Goal: Task Accomplishment & Management: Manage account settings

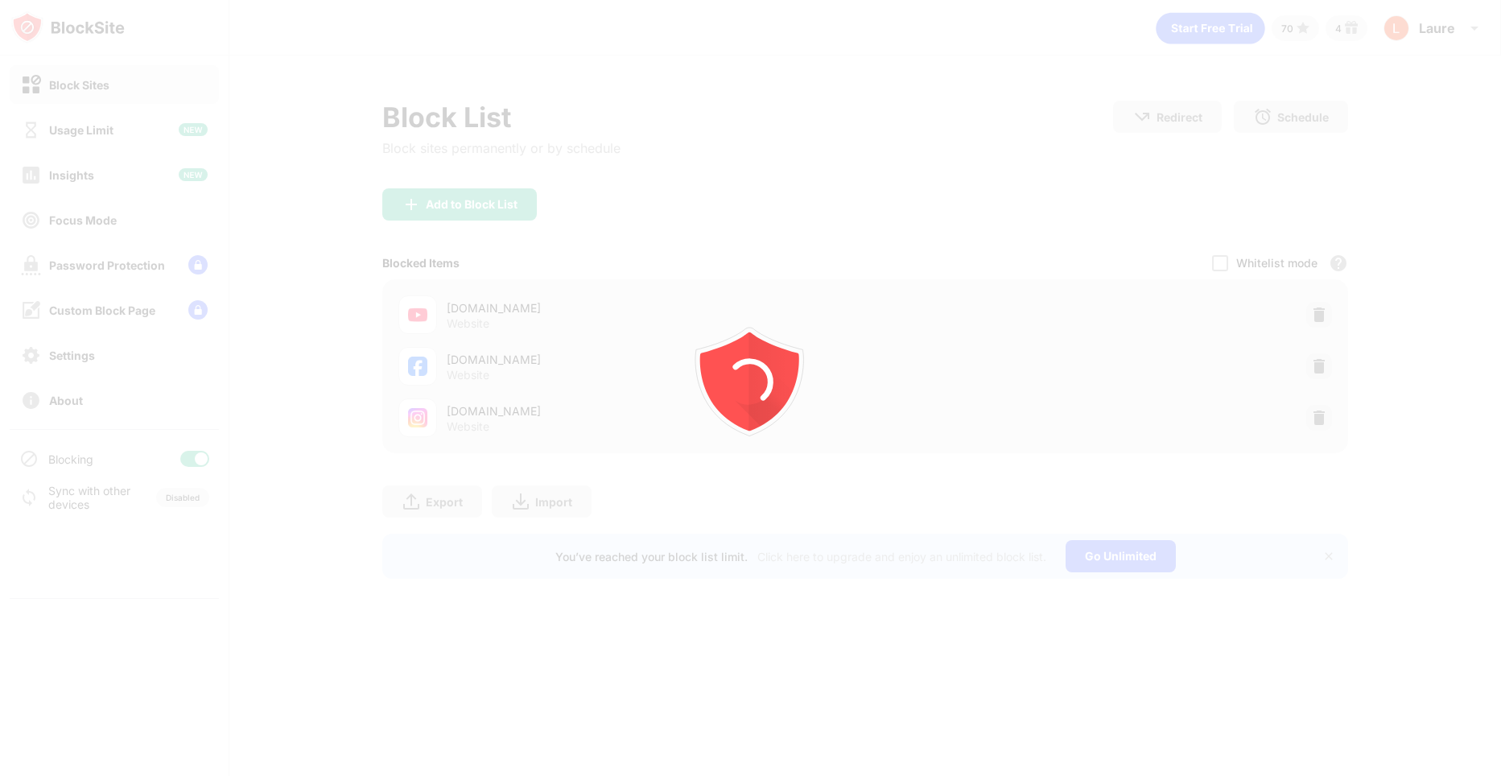
click at [1325, 315] on div at bounding box center [750, 388] width 1501 height 776
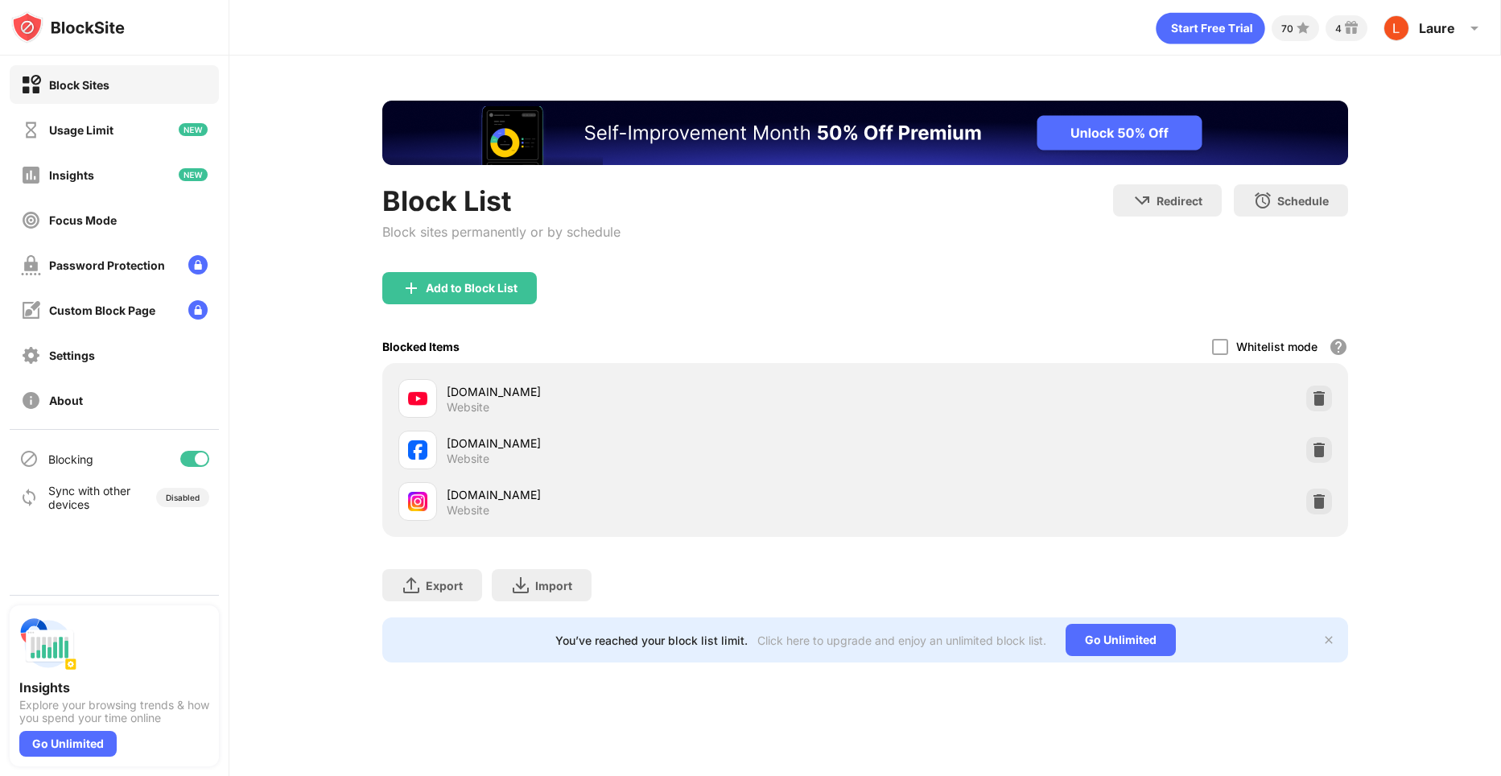
click at [1333, 399] on div "[DOMAIN_NAME] Website" at bounding box center [865, 399] width 946 height 52
click at [1325, 397] on img at bounding box center [1319, 398] width 16 height 16
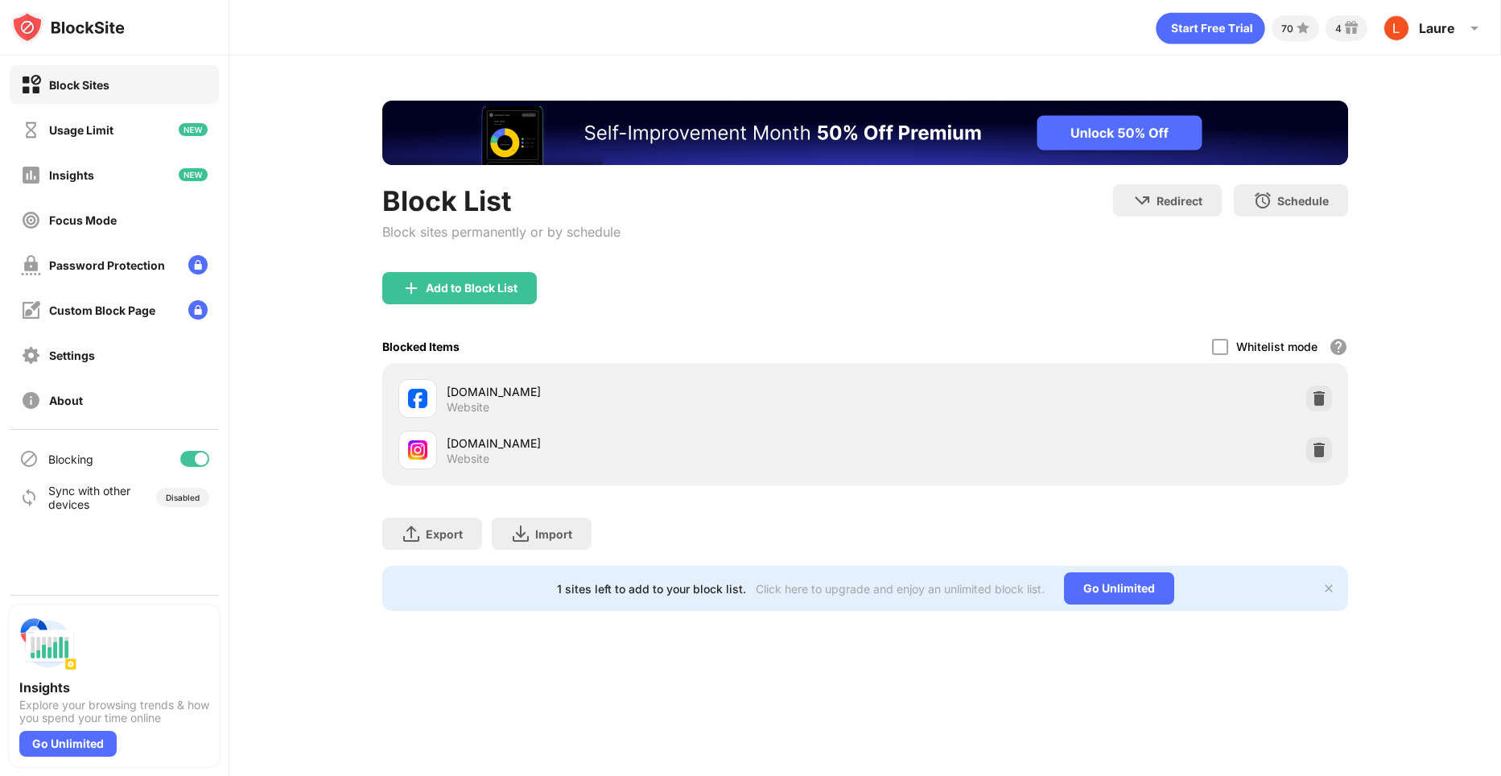
click at [1325, 397] on img at bounding box center [1319, 398] width 16 height 16
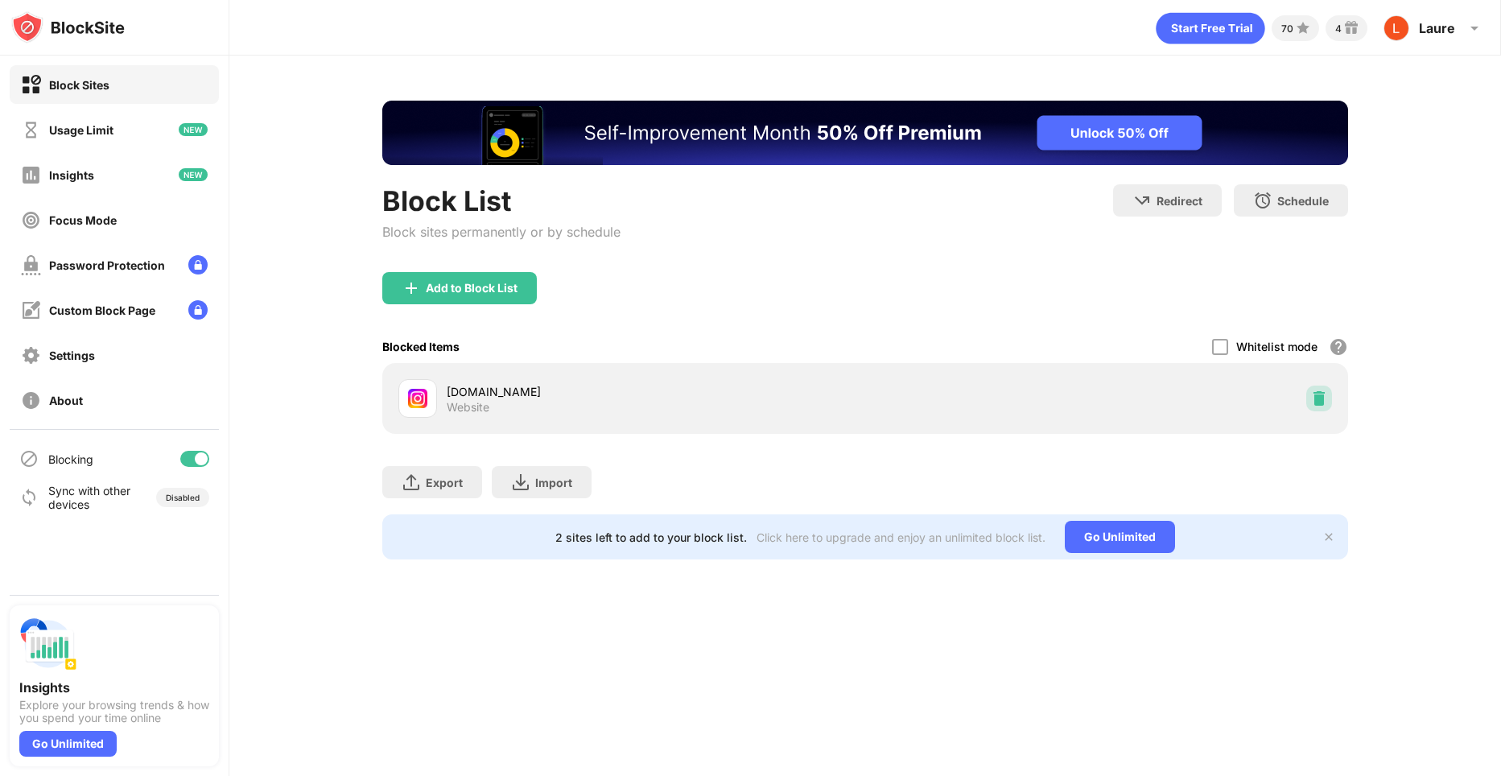
click at [1325, 397] on img at bounding box center [1319, 398] width 16 height 16
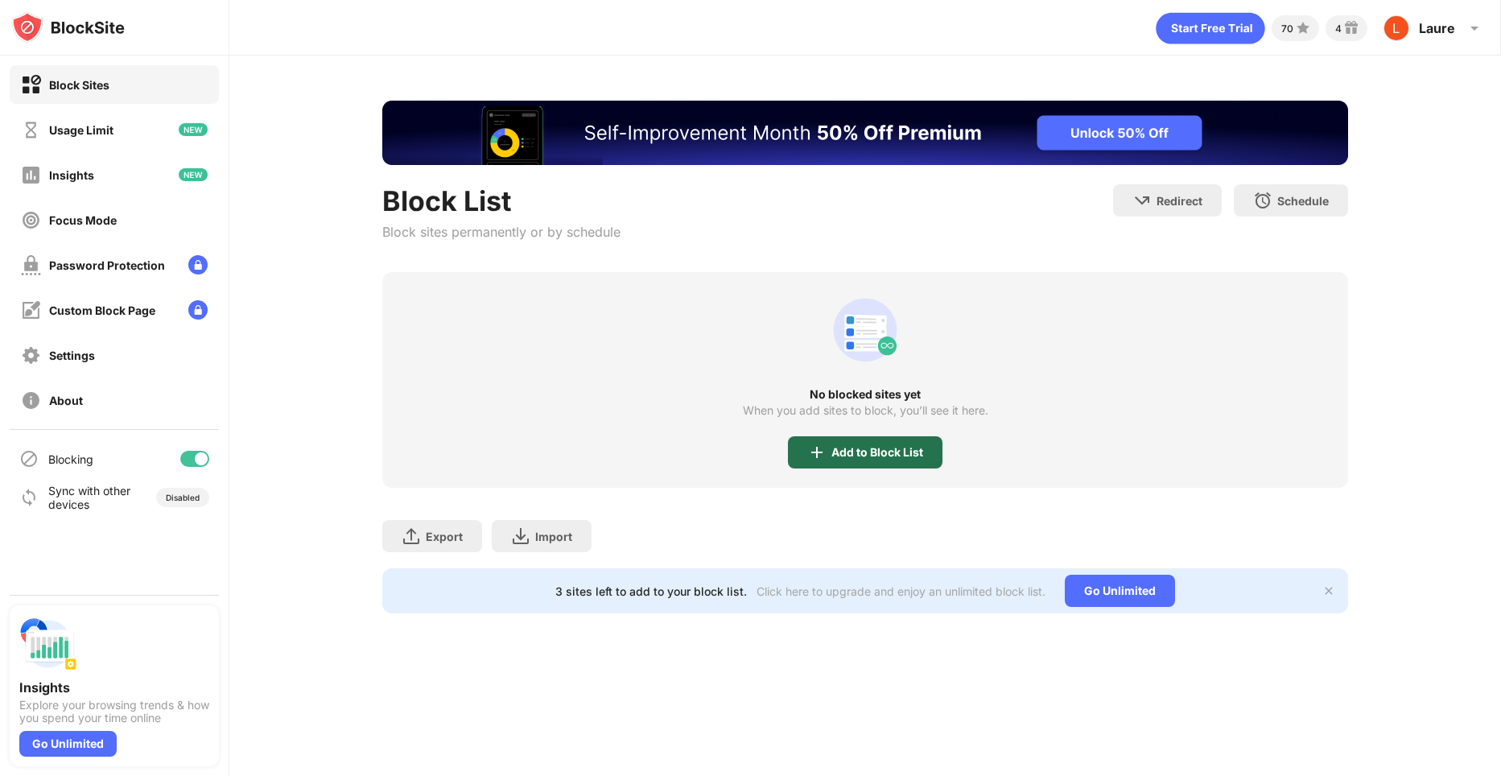
click at [906, 452] on div "Add to Block List" at bounding box center [877, 452] width 92 height 13
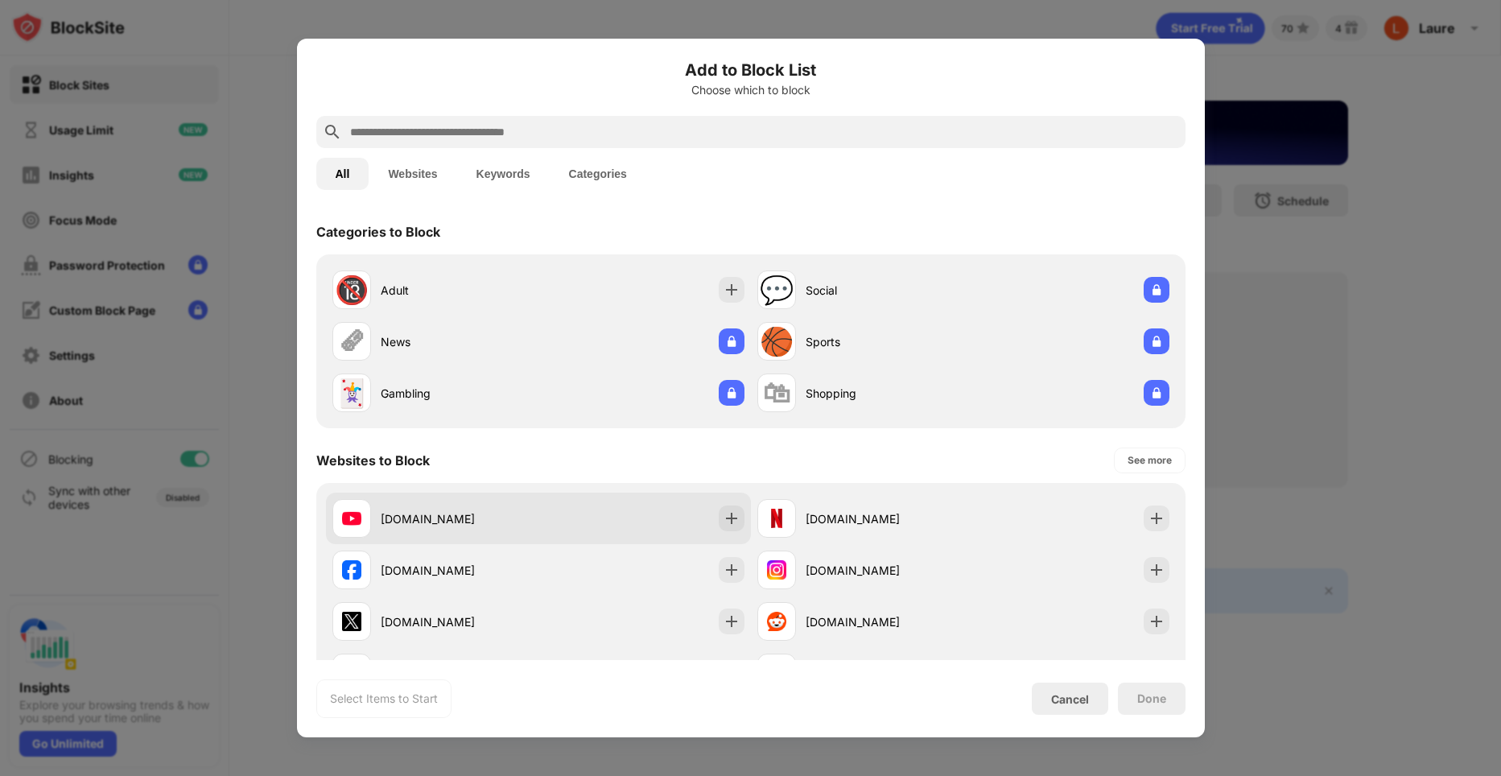
drag, startPoint x: 339, startPoint y: 529, endPoint x: 359, endPoint y: 542, distance: 24.3
click at [341, 529] on div at bounding box center [351, 518] width 39 height 39
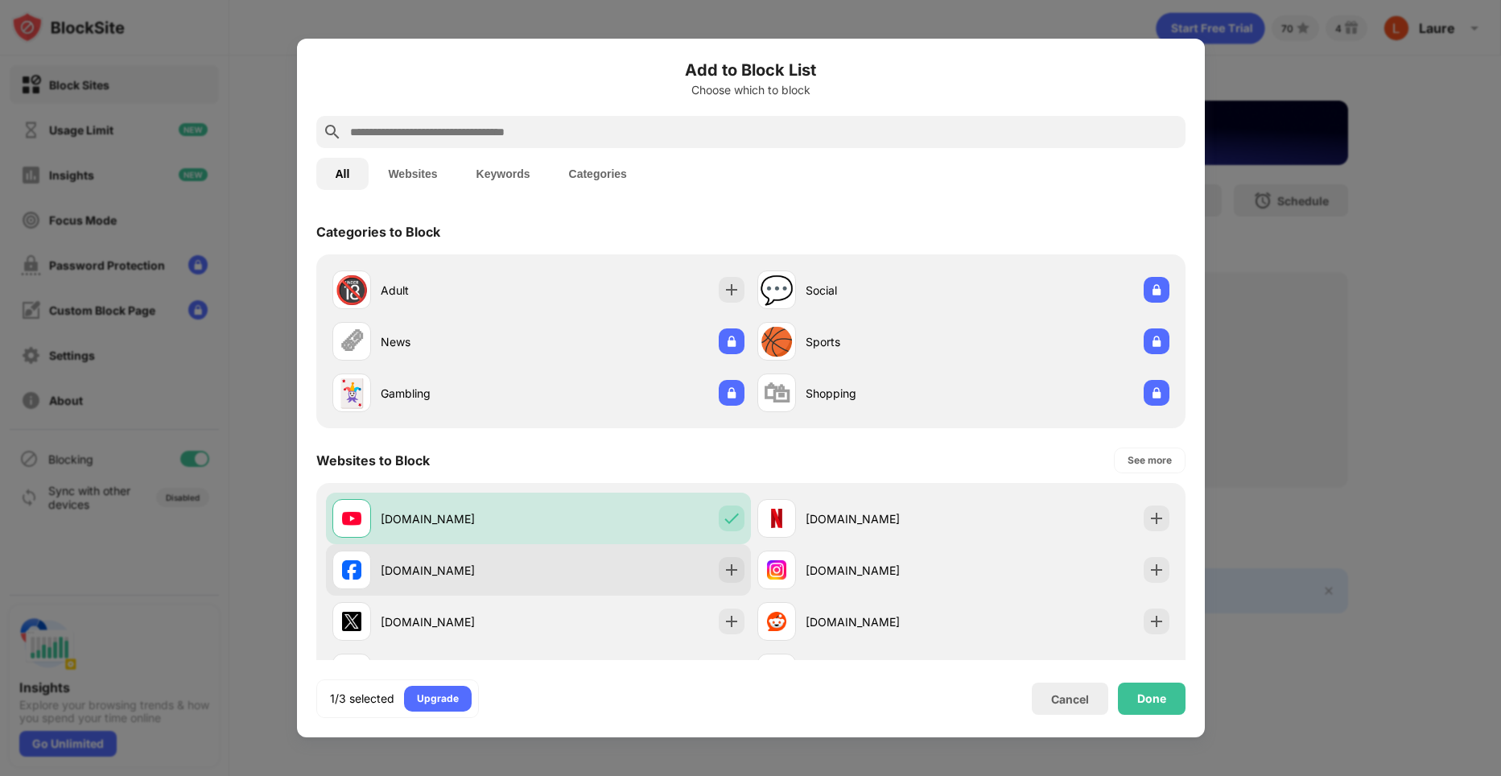
click at [368, 548] on div "[DOMAIN_NAME]" at bounding box center [538, 570] width 425 height 52
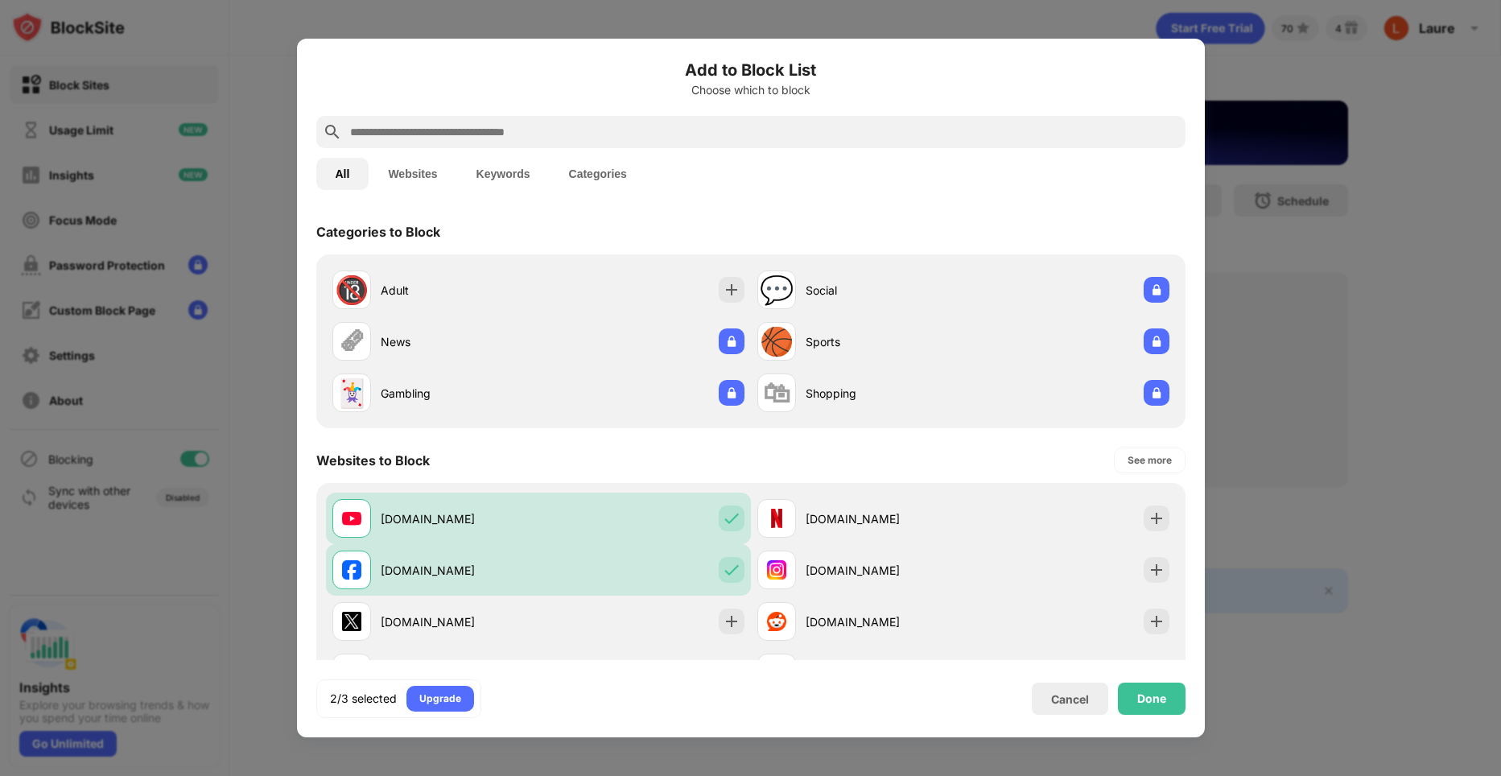
drag, startPoint x: 850, startPoint y: 580, endPoint x: 1206, endPoint y: 629, distance: 359.9
click at [877, 582] on div "[DOMAIN_NAME]" at bounding box center [860, 569] width 206 height 39
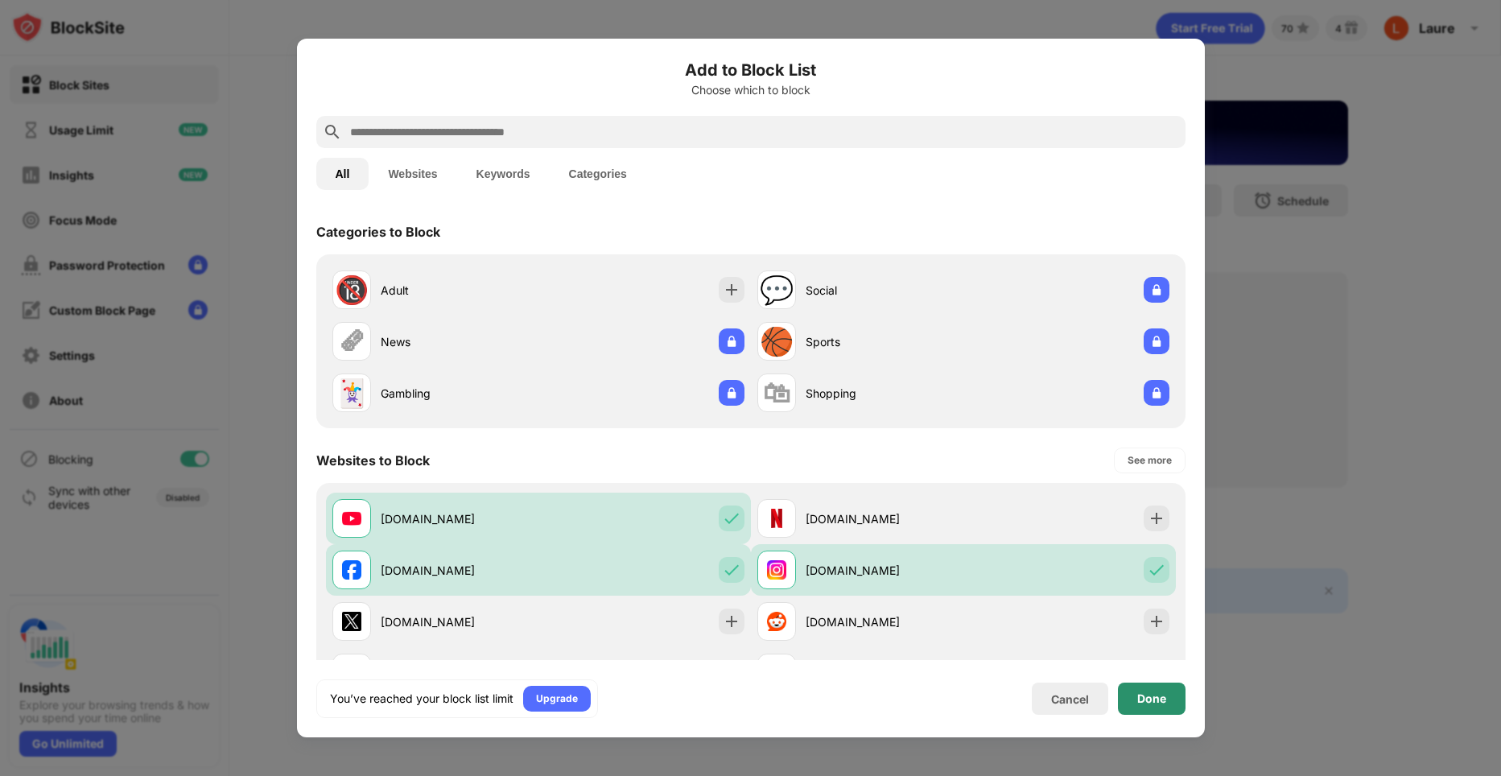
click at [1156, 705] on div "Done" at bounding box center [1152, 698] width 68 height 32
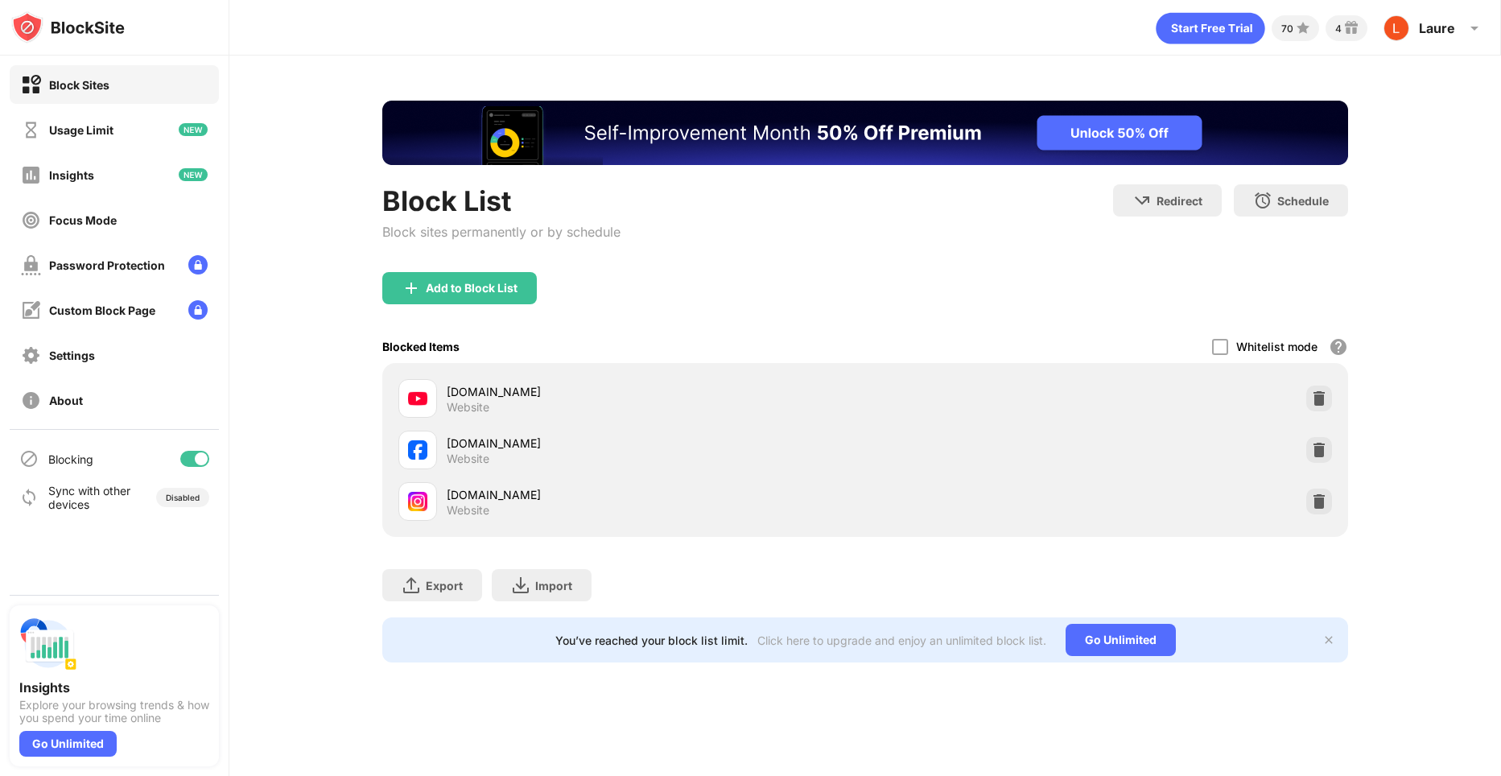
click at [1270, 126] on img "Banner Message" at bounding box center [865, 133] width 966 height 64
